Goal: Information Seeking & Learning: Find specific fact

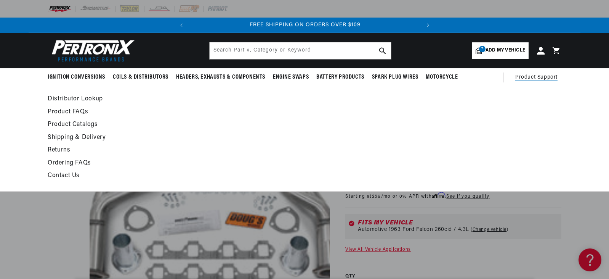
click at [527, 70] on summary "Product Support" at bounding box center [538, 77] width 46 height 18
click at [63, 177] on link "Contact Us" at bounding box center [235, 175] width 375 height 11
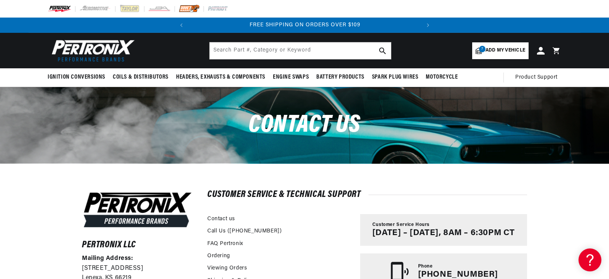
click at [191, 8] on img at bounding box center [189, 9] width 21 height 8
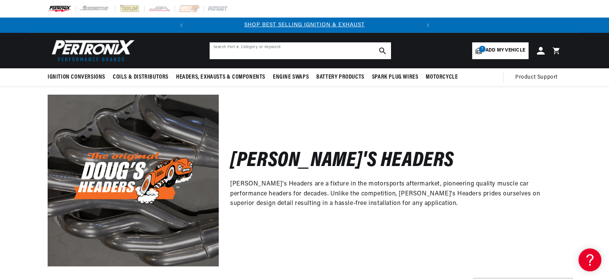
click at [301, 48] on input "text" at bounding box center [300, 50] width 181 height 17
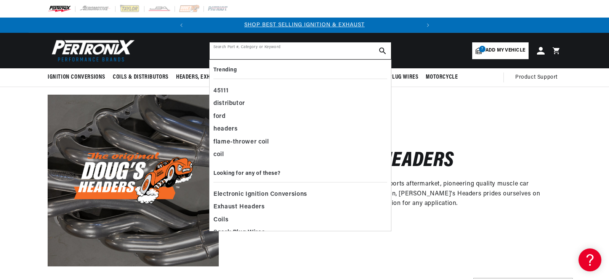
paste input "D660YS-SS"
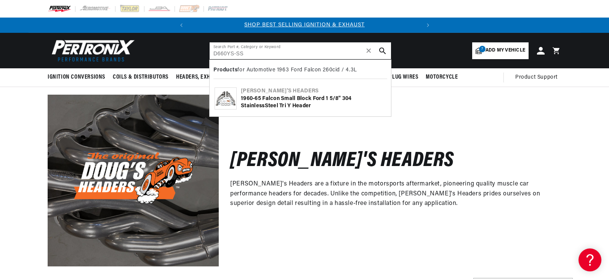
type input "D660YS-SS"
click at [299, 95] on div "1960-65 Falcon Small Block Ford 1 5/8" 304 Stainle ss Steel Tri Y Header" at bounding box center [313, 102] width 145 height 15
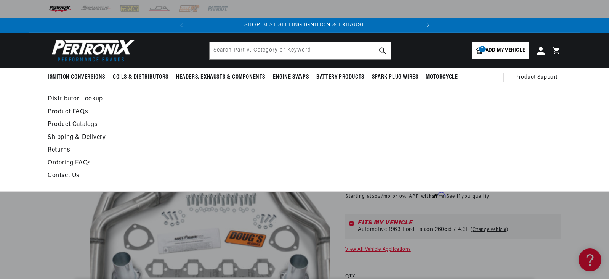
click at [71, 173] on link "Contact Us" at bounding box center [235, 175] width 375 height 11
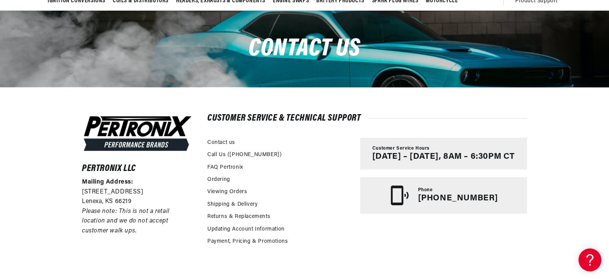
click at [47, 137] on div "Pertronix LLC Mailing Address: 10955 Mill Creek Road Lenexa, KS 66219 Please no…" at bounding box center [304, 216] width 609 height 259
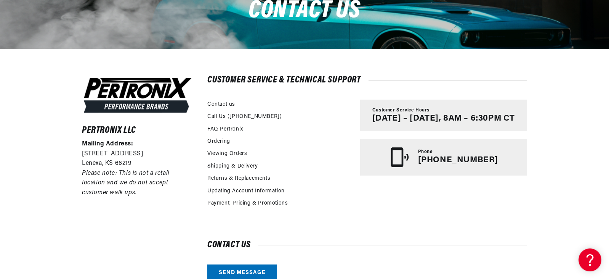
scroll to position [0, 231]
click at [55, 177] on div "Pertronix LLC Mailing Address: 10955 Mill Creek Road Lenexa, KS 66219 Please no…" at bounding box center [304, 178] width 609 height 259
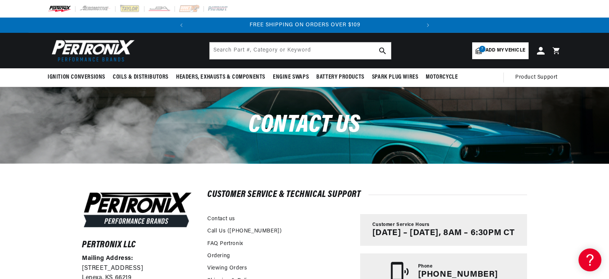
scroll to position [0, 0]
click at [588, 255] on icon at bounding box center [588, 258] width 11 height 57
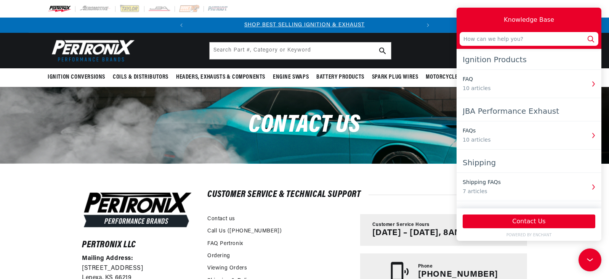
click at [439, 12] on div at bounding box center [305, 9] width 552 height 18
click at [589, 256] on icon at bounding box center [589, 259] width 11 height 57
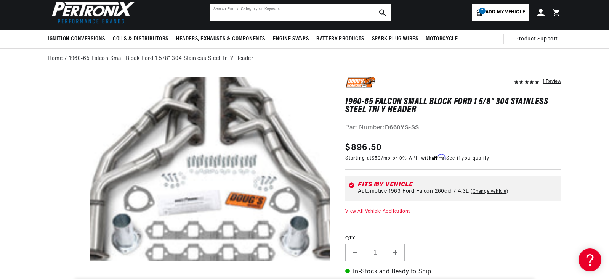
click at [336, 16] on input "text" at bounding box center [300, 12] width 181 height 17
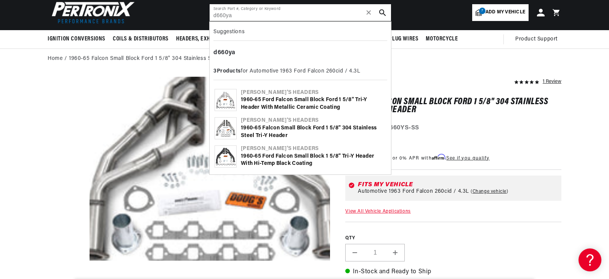
type input "d660ya"
click at [343, 126] on div "1960-65 Falcon Small Block Ford 1 5/8" 304 Stainless Steel Tri-Y Header" at bounding box center [313, 131] width 145 height 15
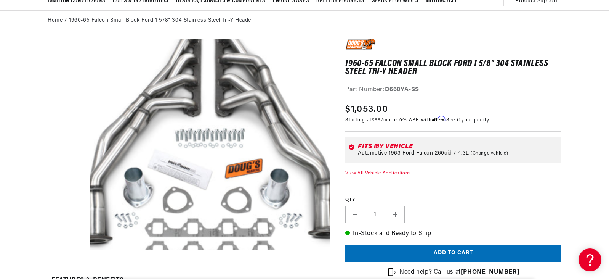
click at [66, 271] on button "Open media 1 in modal" at bounding box center [66, 271] width 0 height 0
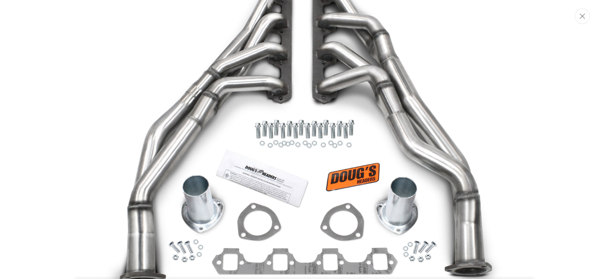
scroll to position [49, 0]
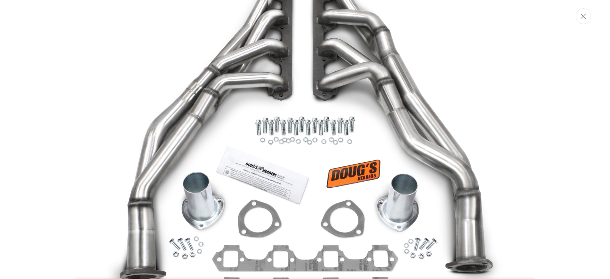
click at [268, 112] on img "Media gallery" at bounding box center [305, 138] width 412 height 361
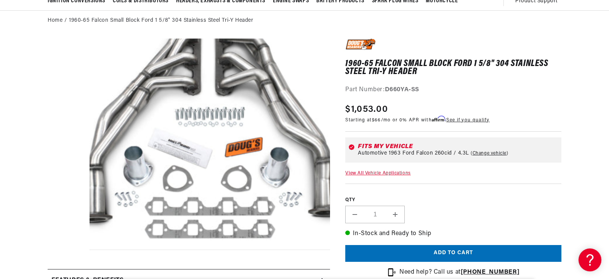
click at [66, 250] on button "Open media 1 in modal" at bounding box center [66, 250] width 0 height 0
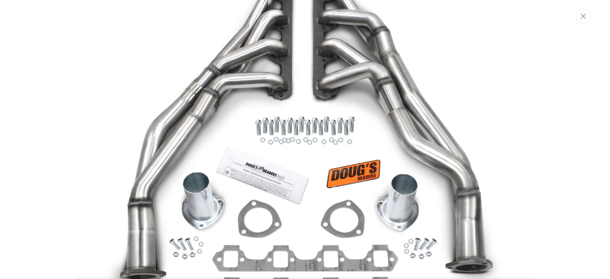
click at [291, 110] on img "Media gallery" at bounding box center [305, 138] width 412 height 361
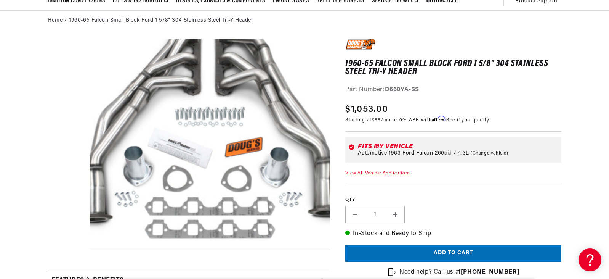
click at [503, 93] on div "Part Number: D660YA-SS" at bounding box center [453, 90] width 216 height 10
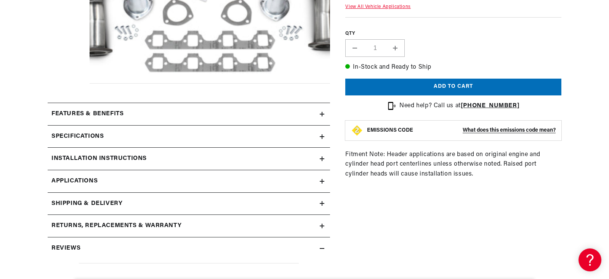
scroll to position [267, 0]
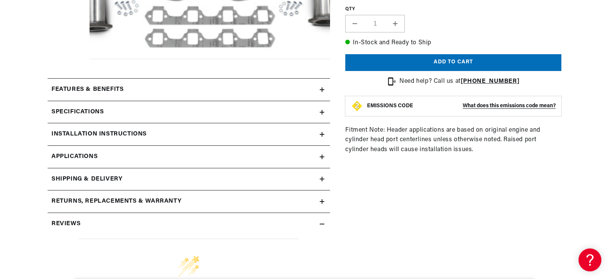
click at [325, 156] on link "Applications" at bounding box center [189, 157] width 282 height 22
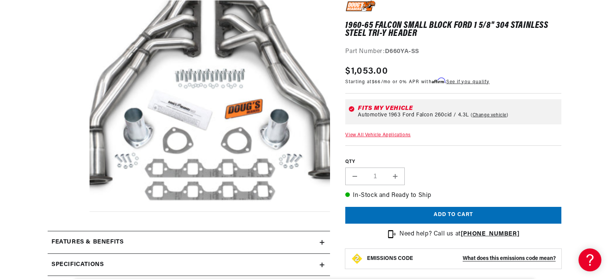
click at [513, 50] on div "Part Number: D660YA-SS" at bounding box center [453, 52] width 216 height 10
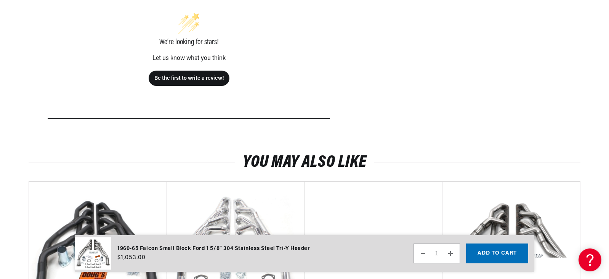
scroll to position [533, 0]
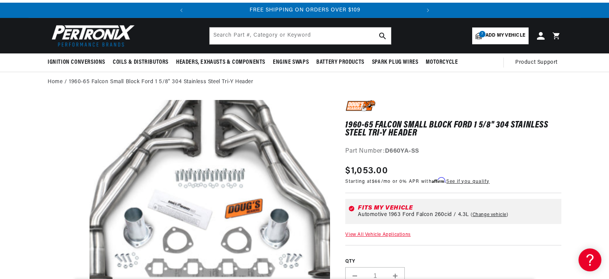
scroll to position [38, 0]
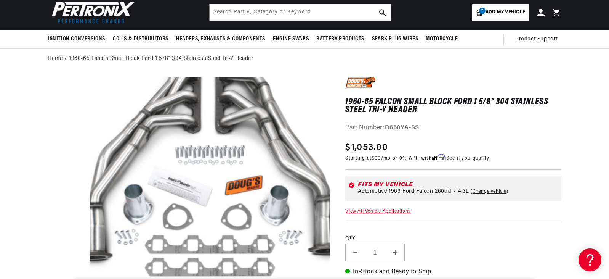
click at [465, 118] on div "1960-65 Falcon Small Block Ford 1 5/8" 304 Stainless Steel Tri-Y Header 1960-65…" at bounding box center [453, 105] width 216 height 56
drag, startPoint x: 469, startPoint y: 119, endPoint x: 470, endPoint y: 114, distance: 4.5
click at [469, 118] on div "1960-65 Falcon Small Block Ford 1 5/8" 304 Stainless Steel Tri-Y Header 1960-65…" at bounding box center [453, 105] width 216 height 56
click at [471, 154] on p "Starting at $66 /mo or 0% APR with Affirm . See if you qualify" at bounding box center [417, 157] width 144 height 7
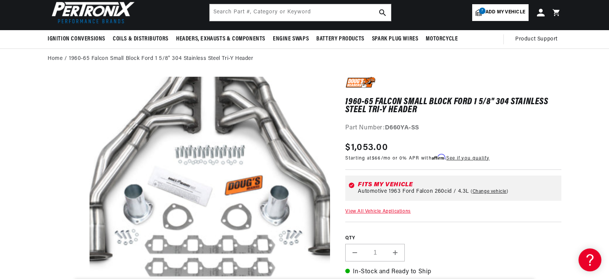
click at [463, 120] on div "1960-65 Falcon Small Block Ford 1 5/8" 304 Stainless Steel Tri-Y Header 1960-65…" at bounding box center [453, 105] width 216 height 56
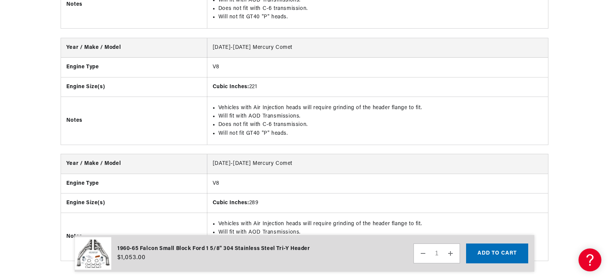
scroll to position [1600, 0]
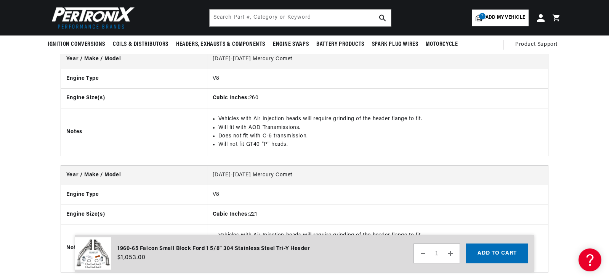
scroll to position [1448, 0]
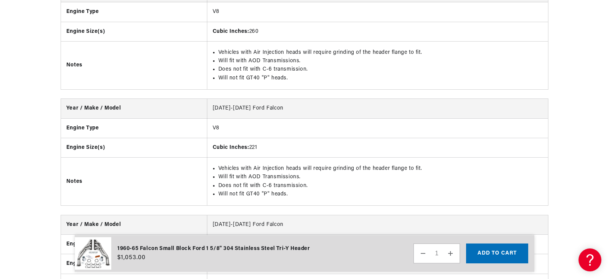
click at [196, 187] on th "Notes" at bounding box center [134, 181] width 146 height 48
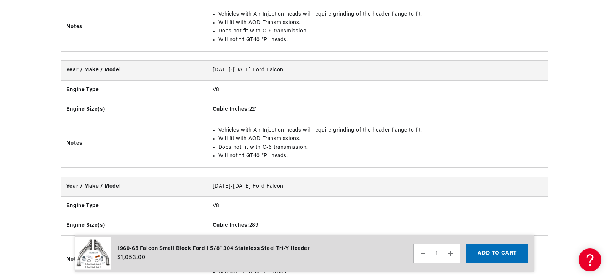
scroll to position [0, 2]
click at [199, 149] on th "Notes" at bounding box center [134, 143] width 146 height 48
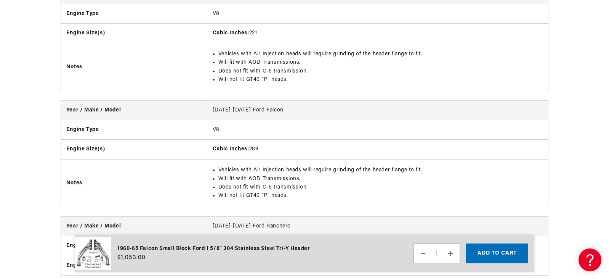
scroll to position [1105, 0]
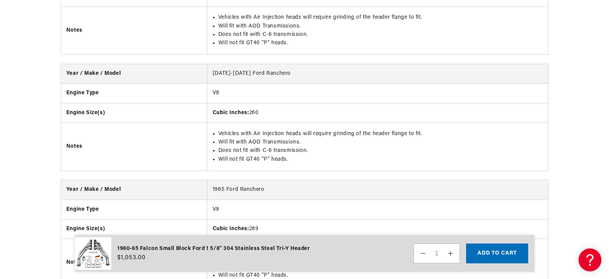
scroll to position [0, 21]
click at [45, 150] on div "Year / Make / Model [DATE]-[DATE] Ford Falcon Engine Type V8 Engine Size(s) Cub…" at bounding box center [304, 180] width 609 height 928
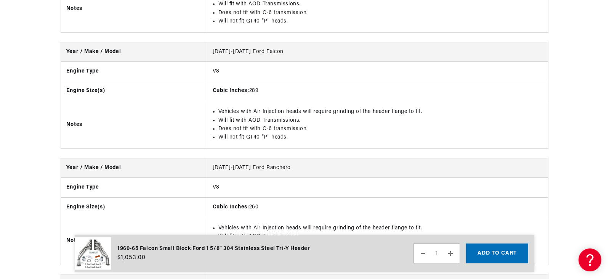
scroll to position [1143, 0]
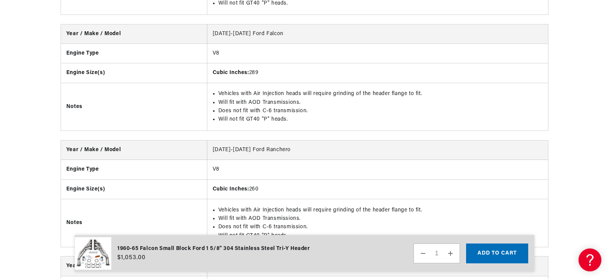
click at [40, 113] on div "Year / Make / Model [DATE]-[DATE] Ford Falcon Engine Type V8 Engine Size(s) Cub…" at bounding box center [304, 256] width 609 height 928
click at [44, 112] on div "Year / Make / Model [DATE]-[DATE] Ford Falcon Engine Type V8 Engine Size(s) Cub…" at bounding box center [304, 256] width 609 height 928
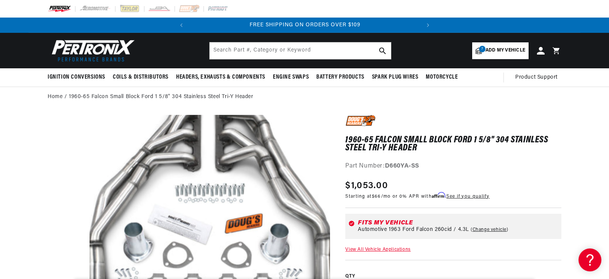
scroll to position [38, 0]
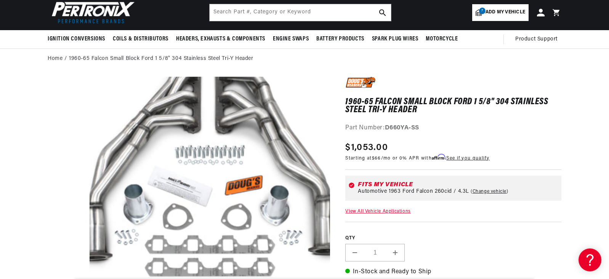
scroll to position [0, 231]
